Goal: Use online tool/utility

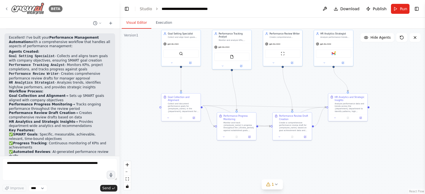
click at [8, 9] on icon at bounding box center [6, 9] width 4 height 4
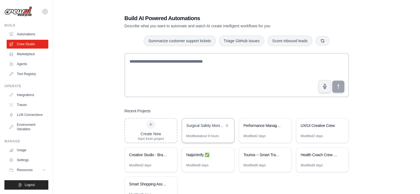
click at [207, 128] on div "Surgical Safety Monitoring Crew" at bounding box center [206, 126] width 38 height 6
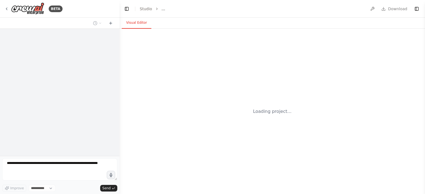
select select "****"
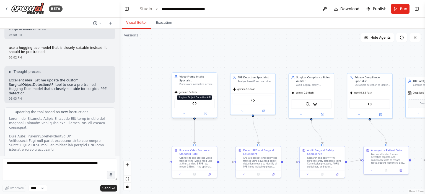
scroll to position [9177, 0]
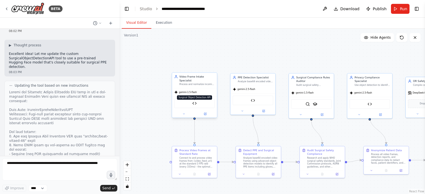
click at [195, 101] on img at bounding box center [194, 103] width 4 height 4
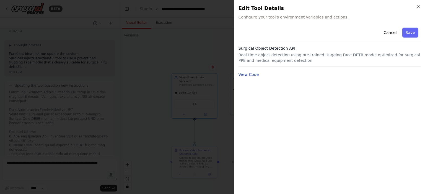
click at [244, 75] on button "View Code" at bounding box center [248, 75] width 20 height 6
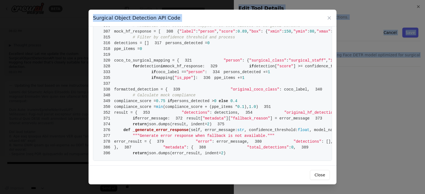
scroll to position [2182, 0]
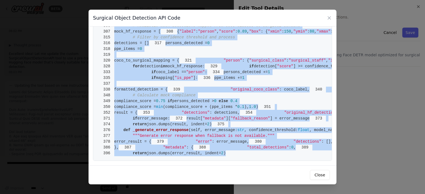
drag, startPoint x: 114, startPoint y: 37, endPoint x: 232, endPoint y: 148, distance: 161.9
copy code "from crewai.tools import BaseTool 2 from pydantic import BaseModel, Field 3 fro…"
click at [360, 148] on div "Surgical Object Detection API Code 1 from crewai.tools import BaseTool 2 from p…" at bounding box center [212, 97] width 425 height 194
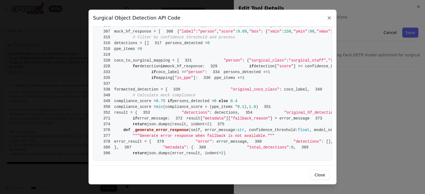
click at [328, 18] on icon at bounding box center [329, 18] width 6 height 6
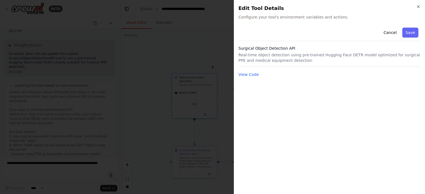
click at [148, 63] on div at bounding box center [212, 97] width 425 height 194
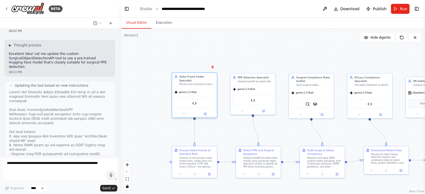
click at [187, 91] on div "gemini-1.5-flash" at bounding box center [194, 92] width 45 height 8
click at [206, 112] on button at bounding box center [205, 114] width 21 height 4
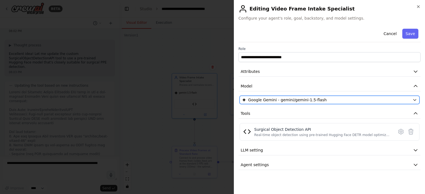
click at [324, 101] on div "Google Gemini - gemini/gemini-1.5-flash" at bounding box center [326, 100] width 168 height 6
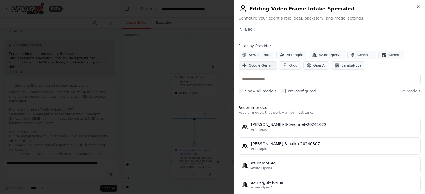
click at [257, 66] on span "Google Gemini" at bounding box center [260, 65] width 25 height 4
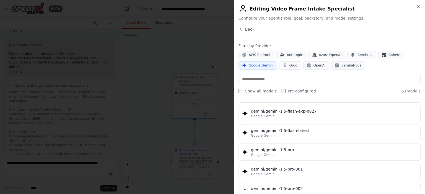
scroll to position [138, 0]
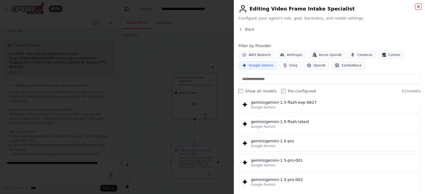
click at [416, 6] on icon "button" at bounding box center [418, 6] width 4 height 4
